Goal: Browse casually: Explore the website without a specific task or goal

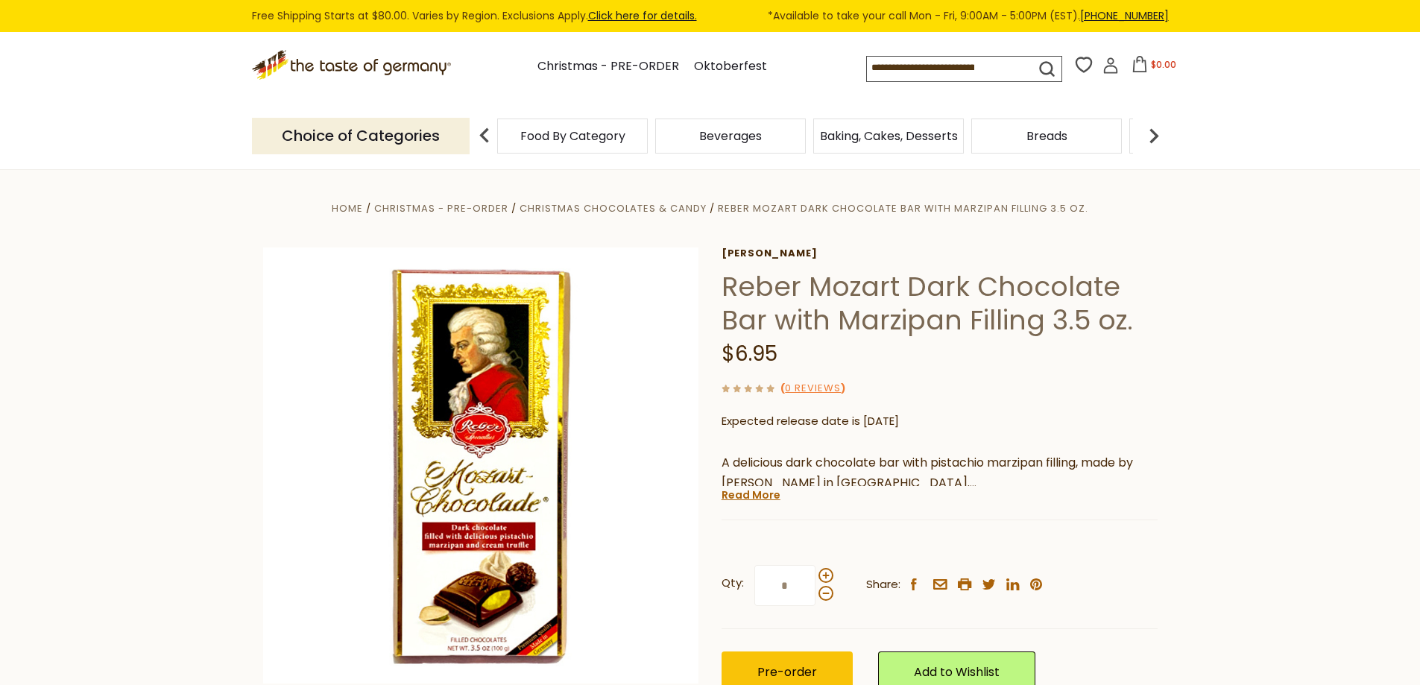
click at [563, 140] on span "Food By Category" at bounding box center [572, 135] width 105 height 11
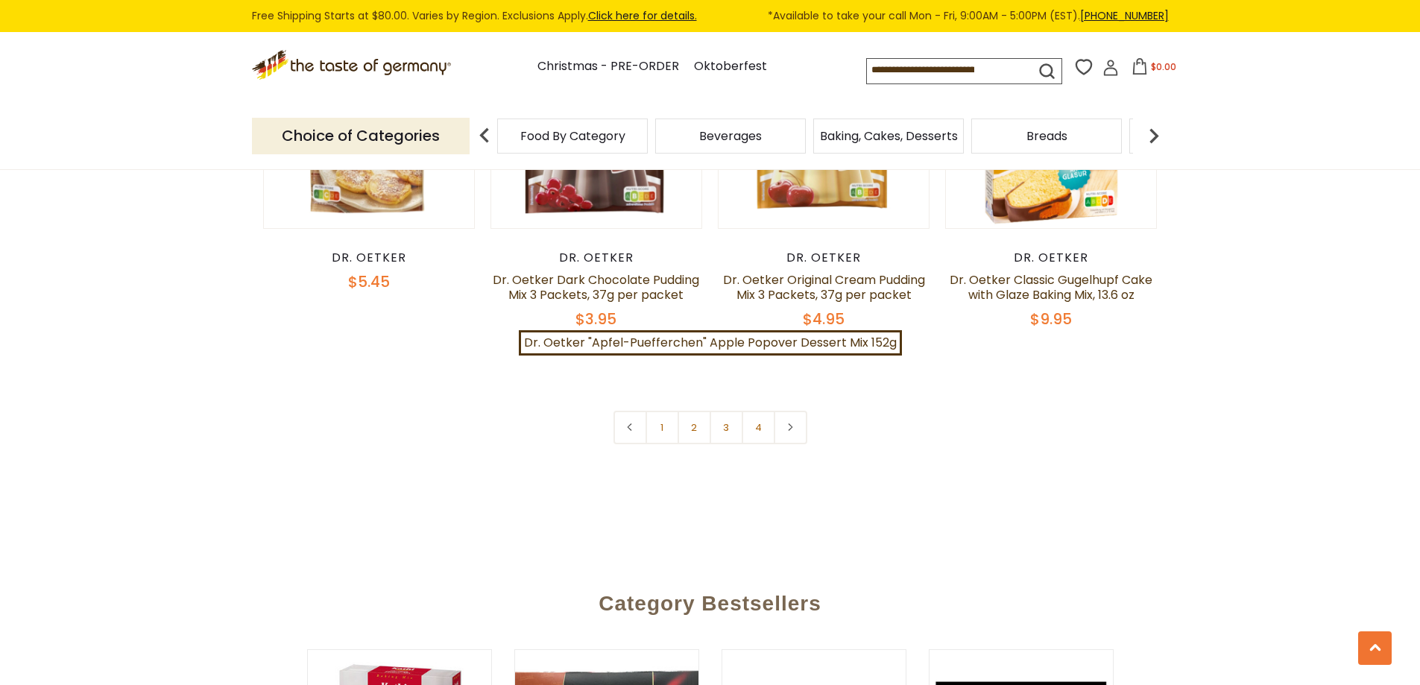
scroll to position [3280, 0]
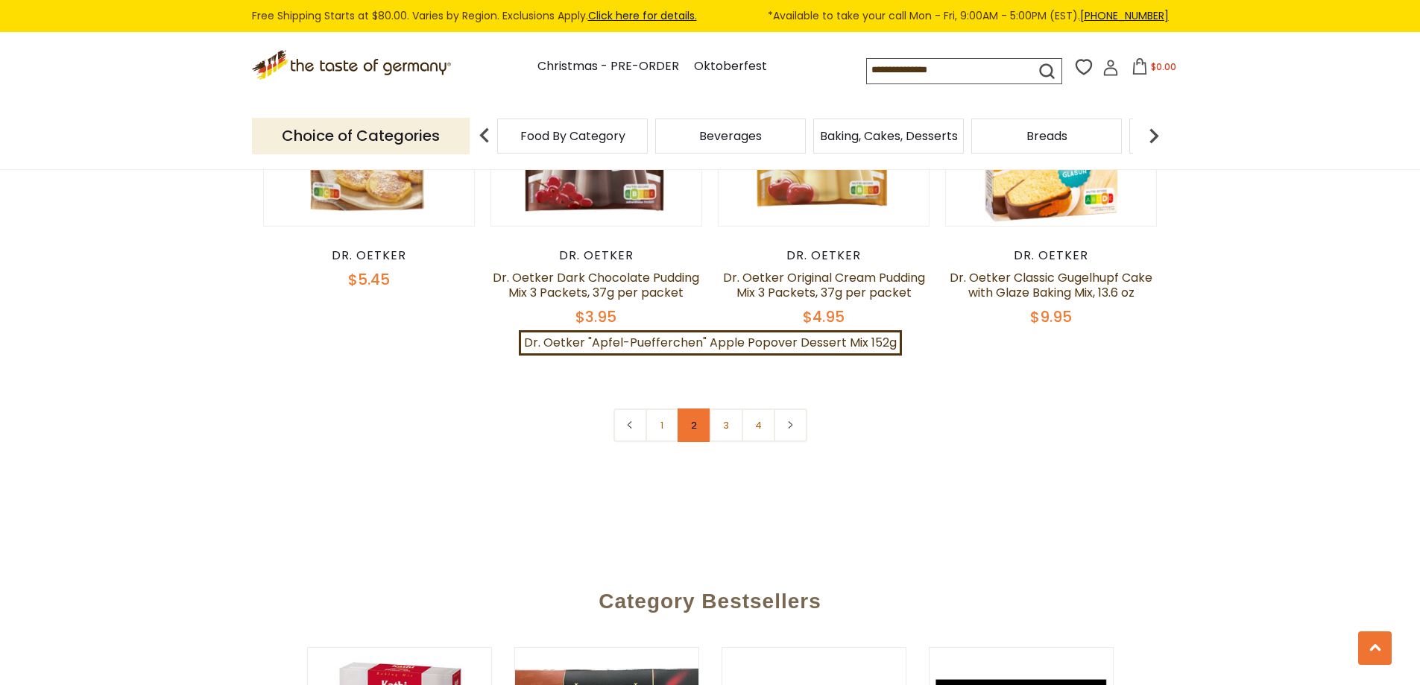
click at [691, 414] on link "2" at bounding box center [695, 425] width 34 height 34
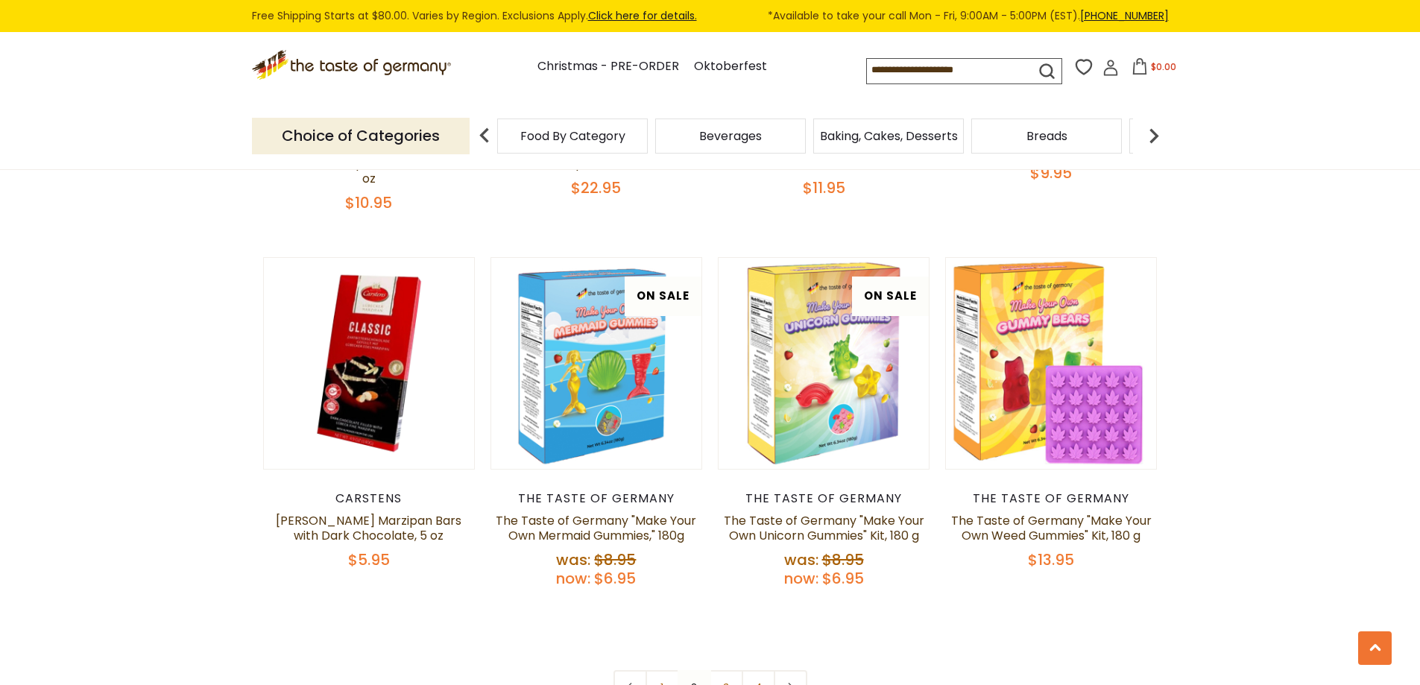
scroll to position [3098, 0]
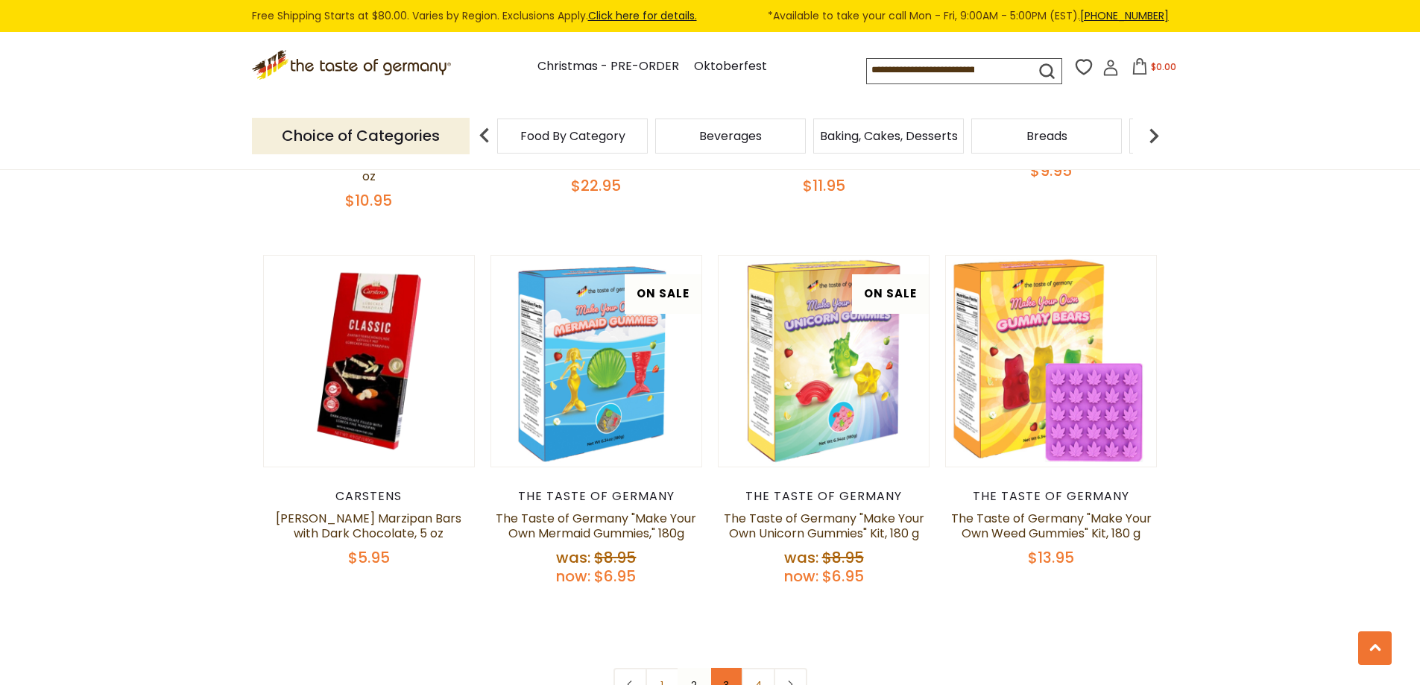
click at [725, 668] on link "3" at bounding box center [727, 685] width 34 height 34
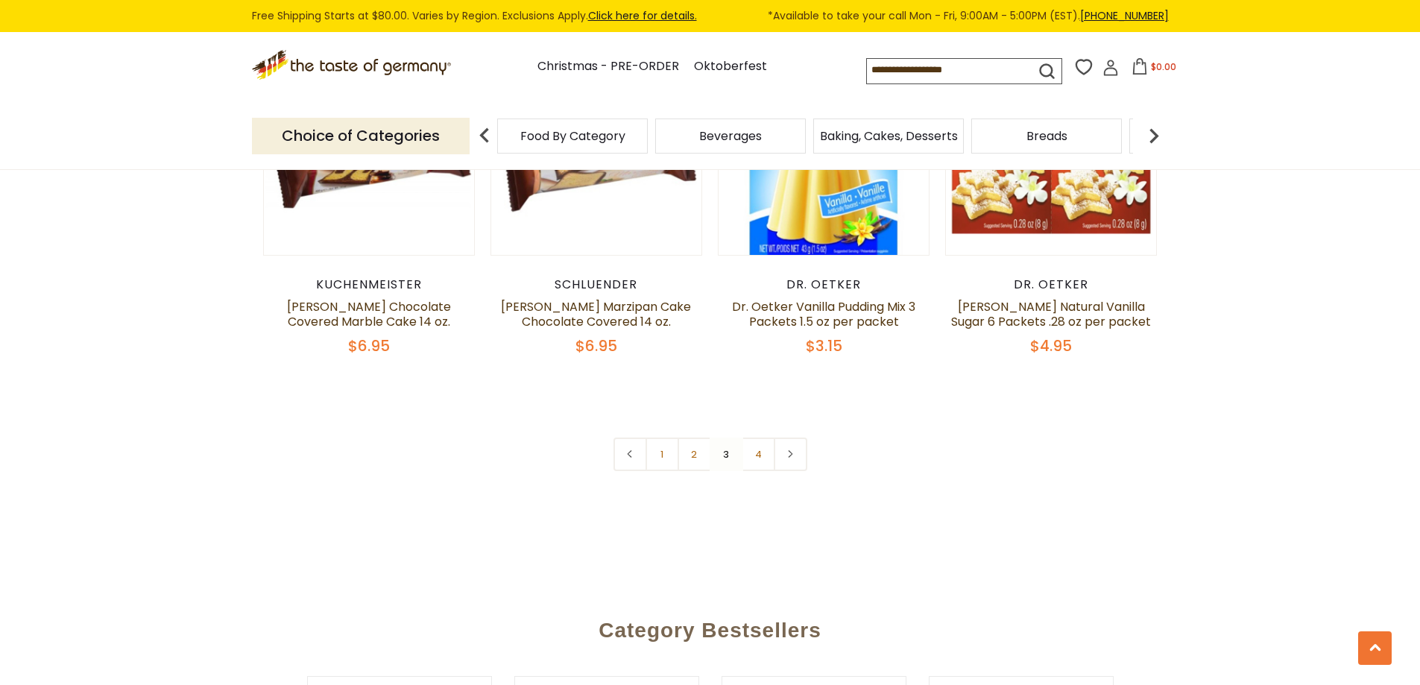
scroll to position [3248, 0]
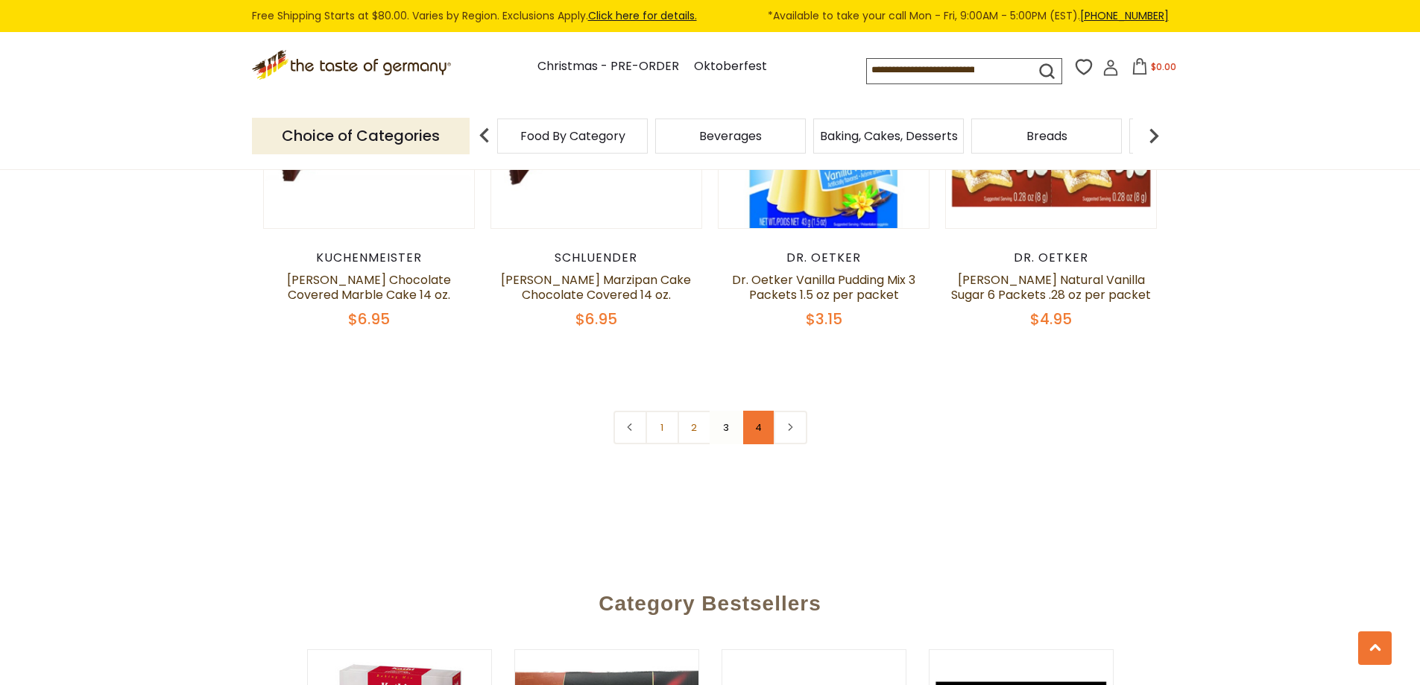
click at [768, 417] on link "4" at bounding box center [759, 428] width 34 height 34
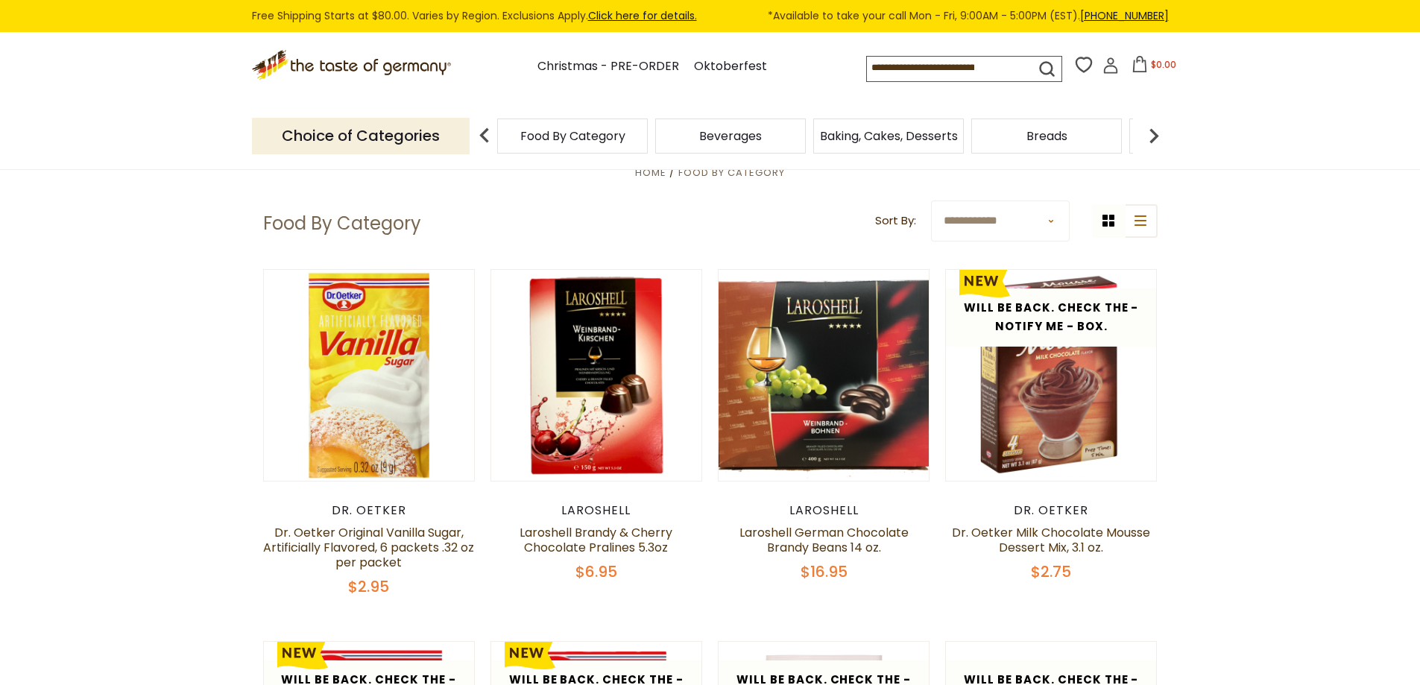
scroll to position [0, 0]
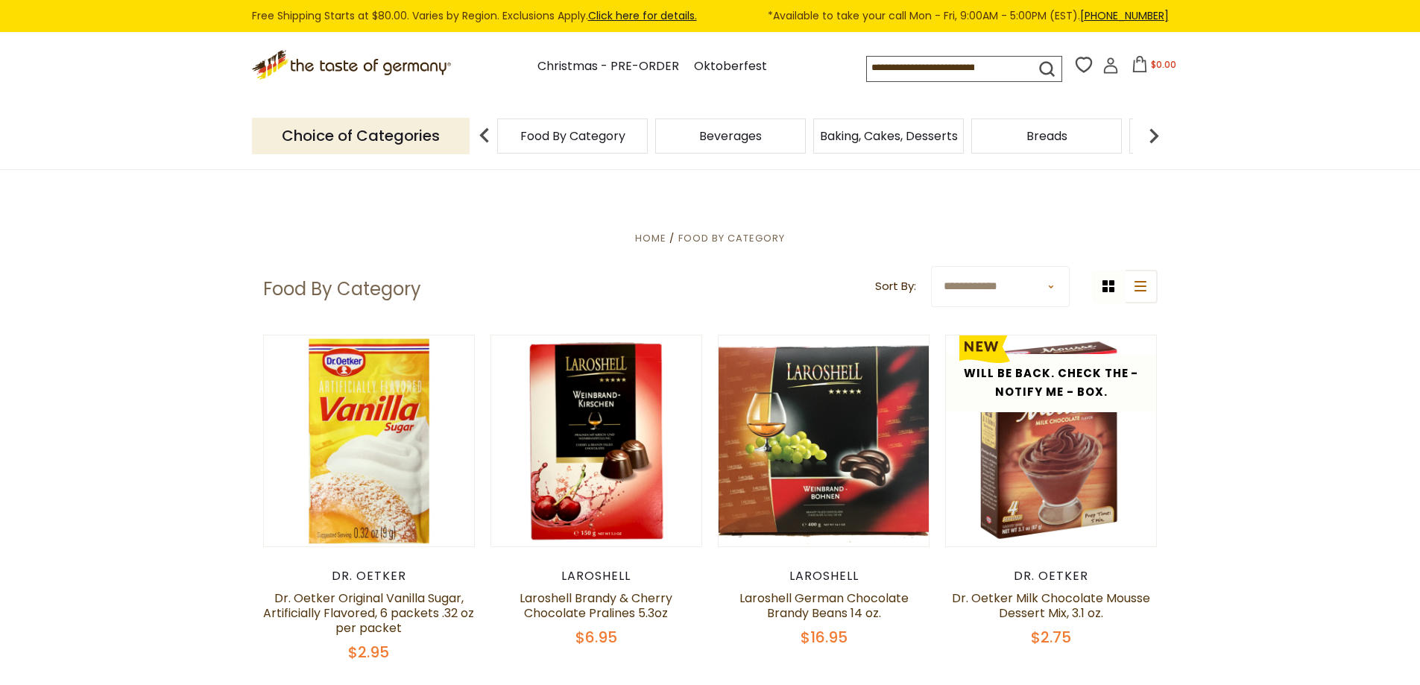
click at [648, 145] on div "Breads" at bounding box center [572, 136] width 151 height 35
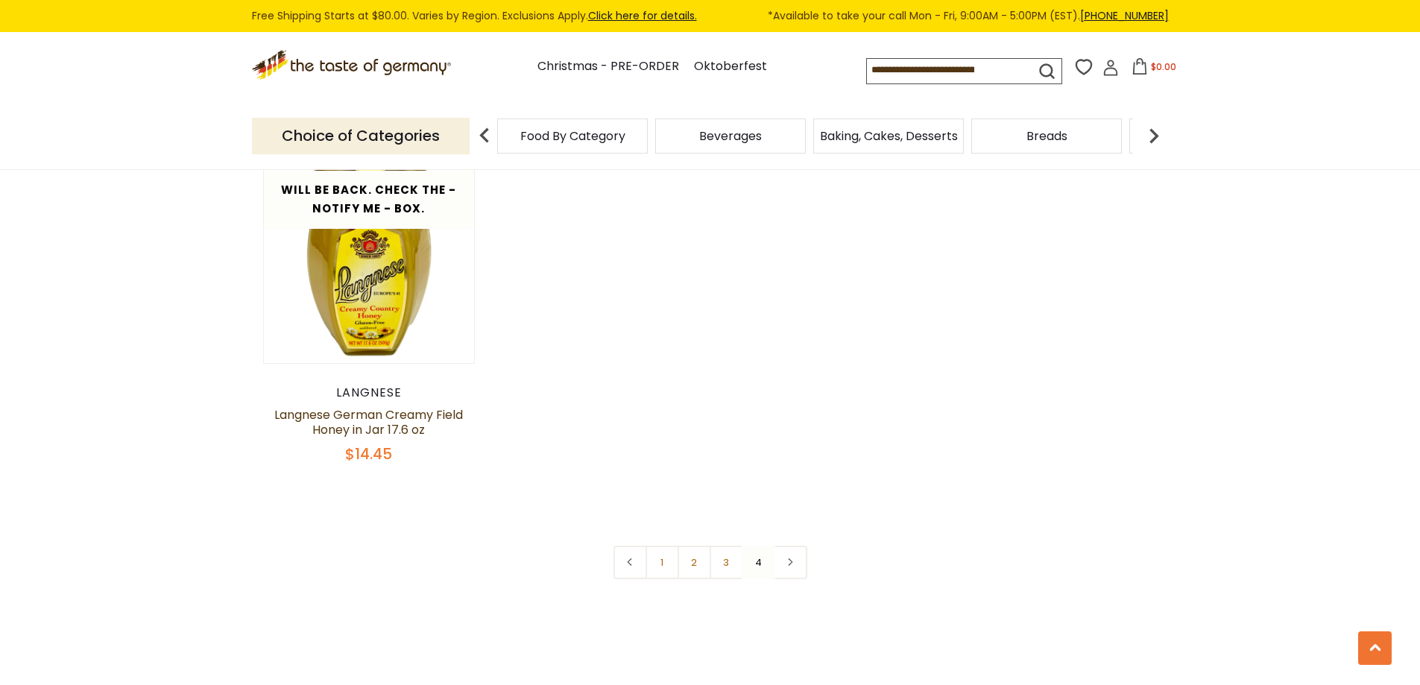
scroll to position [2385, 0]
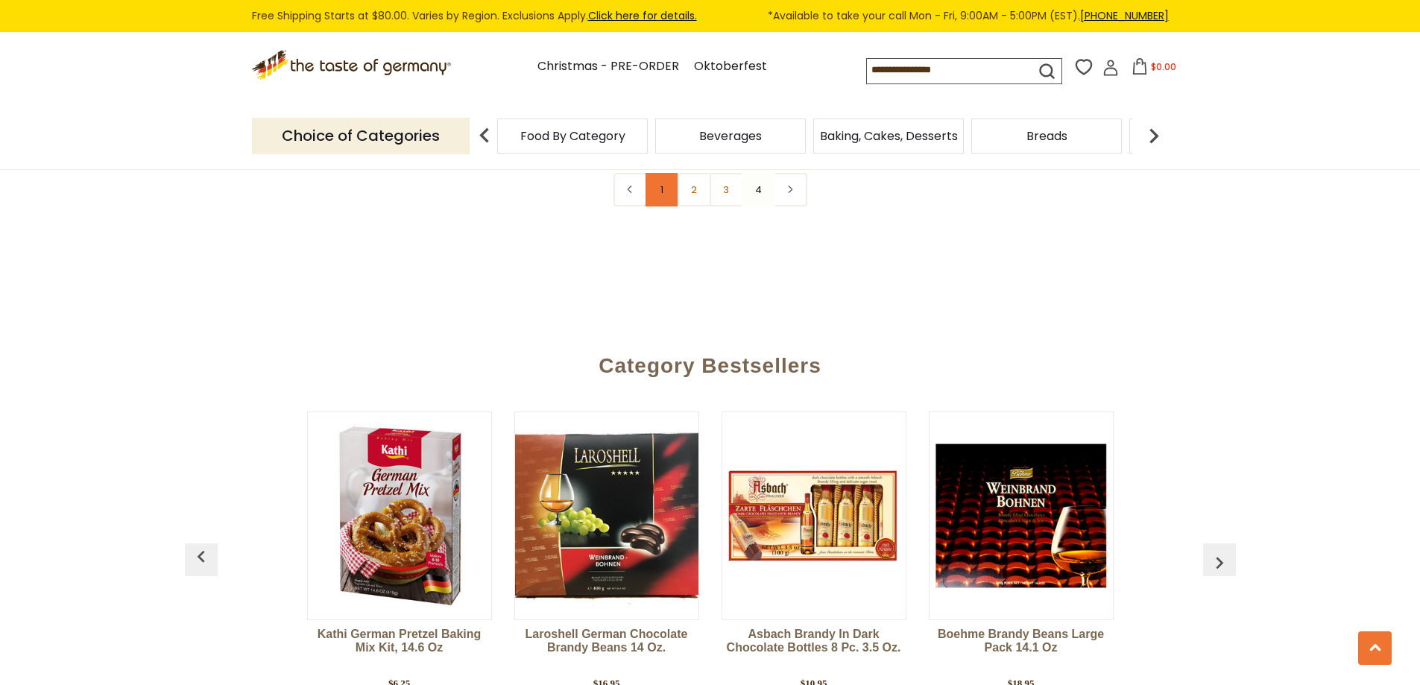
click at [660, 180] on link "1" at bounding box center [662, 190] width 34 height 34
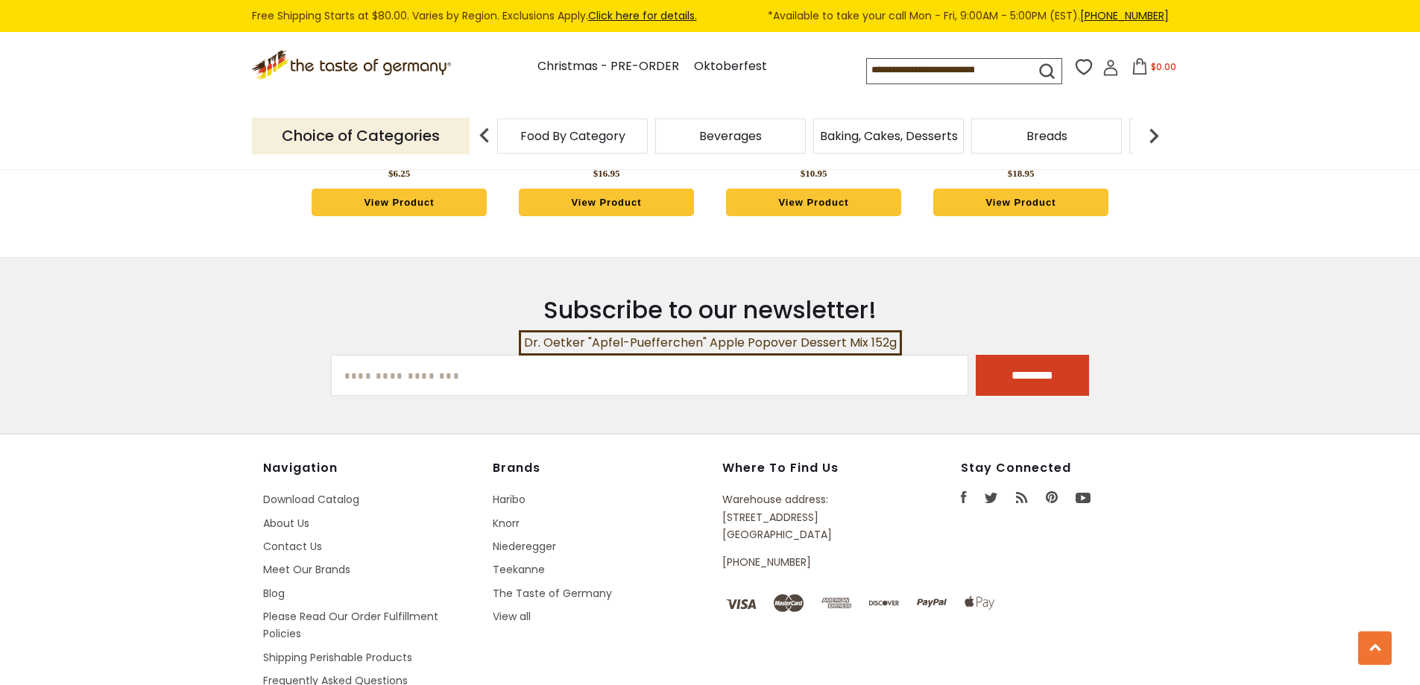
scroll to position [4168, 0]
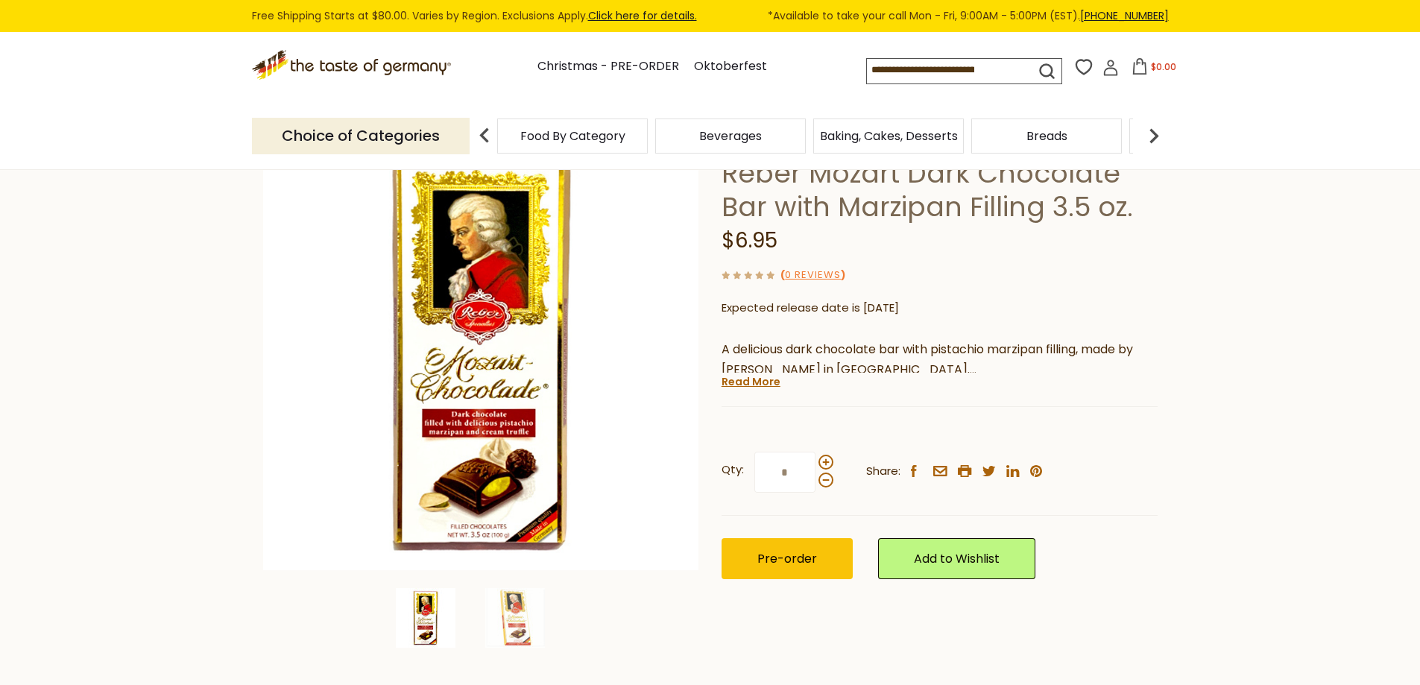
scroll to position [75, 0]
